Goal: Check status: Check status

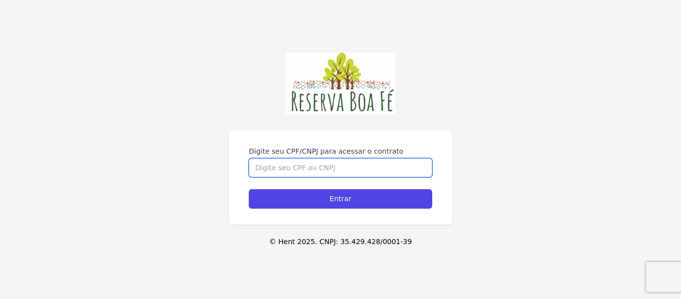
click at [318, 158] on input "Digite seu CPF/CNPJ para acessar o contrato" at bounding box center [341, 167] width 184 height 19
type input "13287978721"
click at [249, 189] on input "Entrar" at bounding box center [341, 198] width 184 height 19
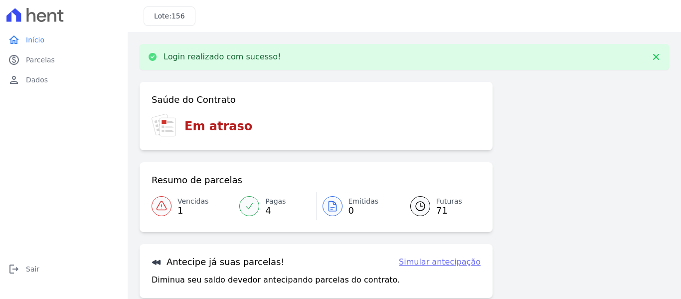
click at [167, 207] on icon at bounding box center [162, 206] width 12 height 12
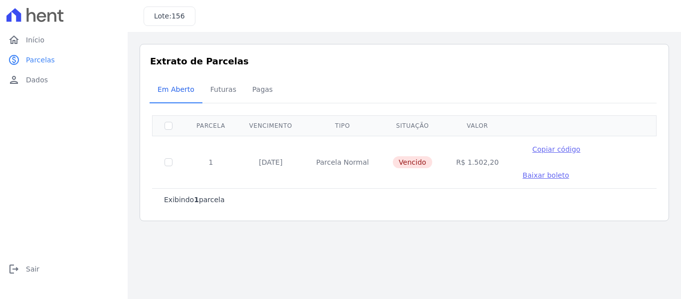
click at [569, 171] on span "Baixar boleto" at bounding box center [546, 175] width 46 height 8
click at [247, 81] on span "Pagas" at bounding box center [262, 89] width 32 height 20
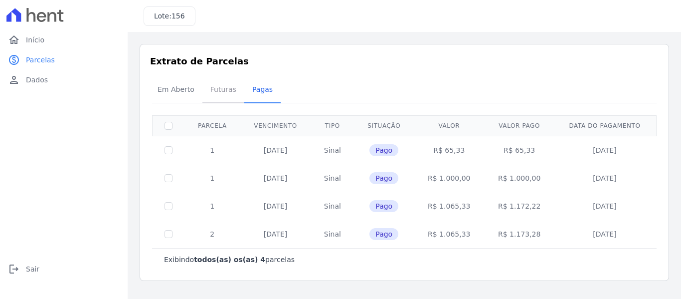
drag, startPoint x: 222, startPoint y: 82, endPoint x: 207, endPoint y: 88, distance: 15.9
click at [207, 88] on span "Futuras" at bounding box center [224, 89] width 38 height 20
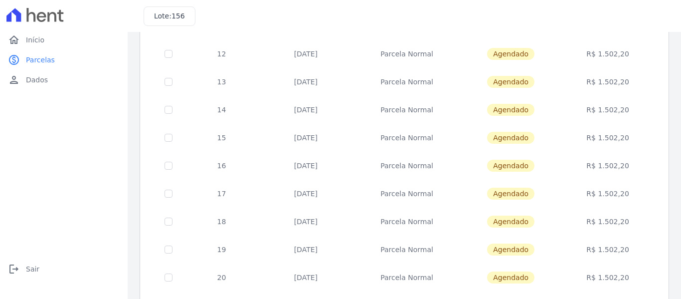
scroll to position [454, 0]
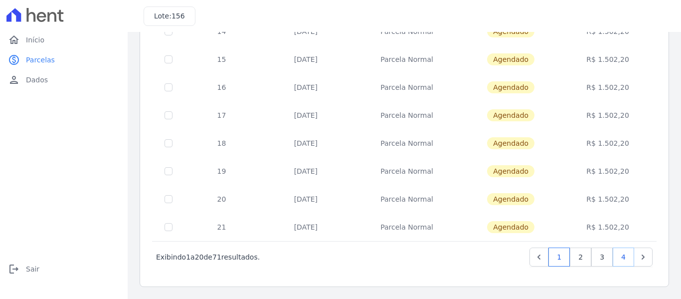
click at [620, 257] on link "4" at bounding box center [623, 256] width 21 height 19
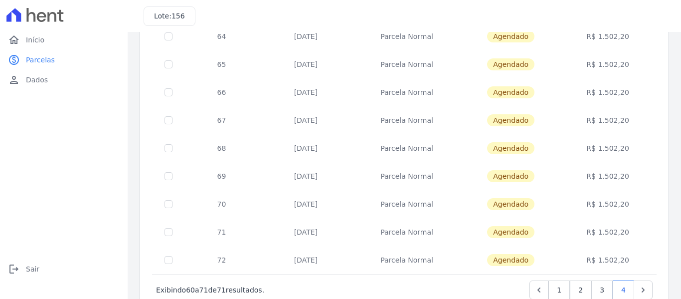
scroll to position [203, 0]
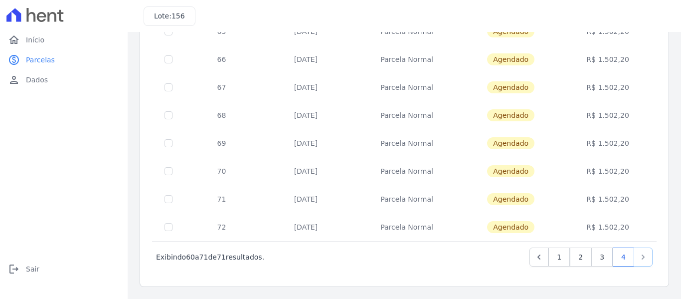
click at [639, 255] on icon "Next" at bounding box center [644, 257] width 10 height 10
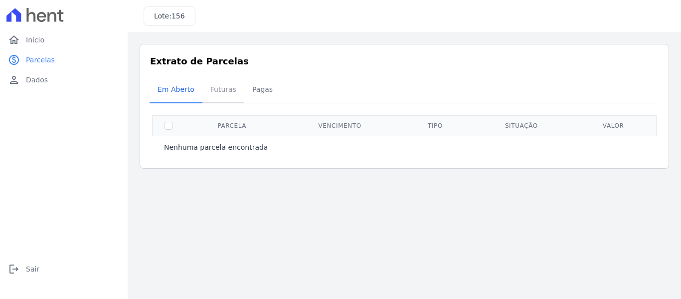
click at [219, 89] on span "Futuras" at bounding box center [224, 89] width 38 height 20
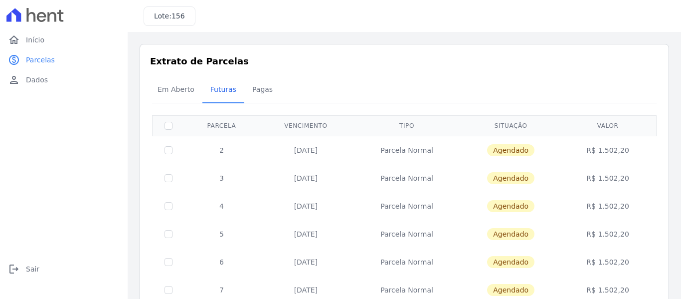
scroll to position [454, 0]
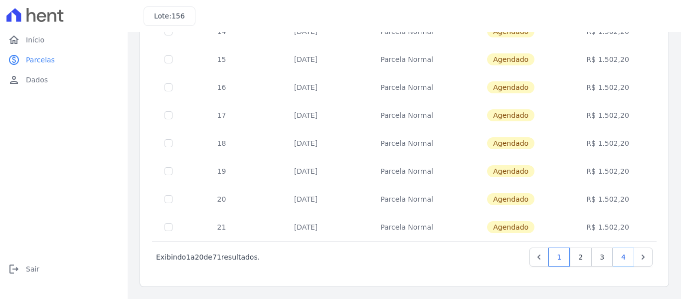
click at [618, 256] on link "4" at bounding box center [623, 256] width 21 height 19
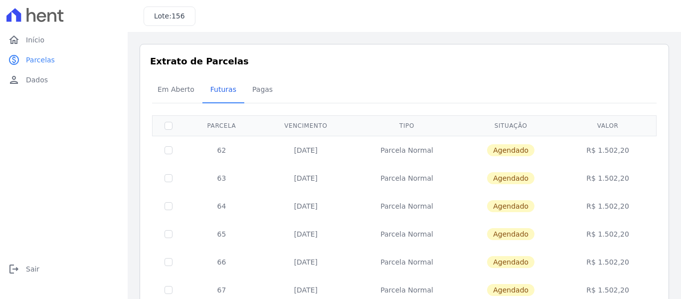
scroll to position [203, 0]
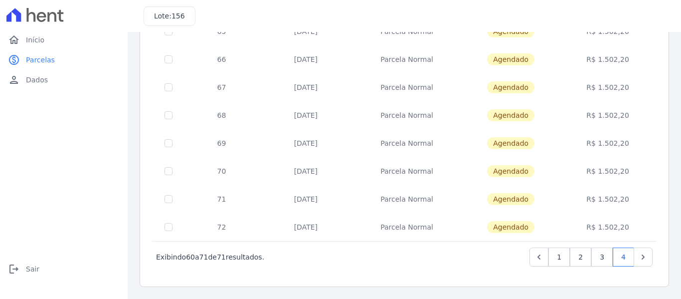
click at [173, 230] on td at bounding box center [169, 227] width 32 height 28
click at [170, 229] on input "checkbox" at bounding box center [169, 227] width 8 height 8
checkbox input "true"
click at [598, 225] on td "R$ 1.502,20" at bounding box center [608, 227] width 94 height 28
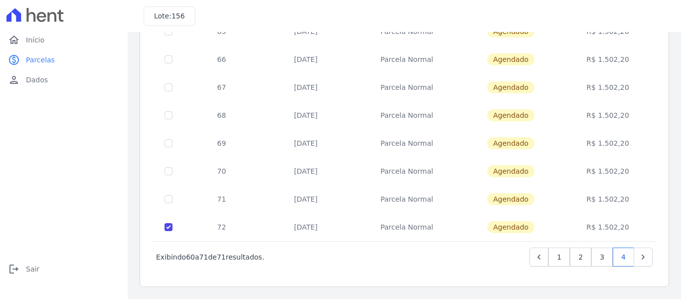
click at [518, 224] on span "Agendado" at bounding box center [510, 227] width 47 height 12
click at [410, 236] on td "Parcela Normal" at bounding box center [407, 227] width 108 height 28
